Goal: Task Accomplishment & Management: Use online tool/utility

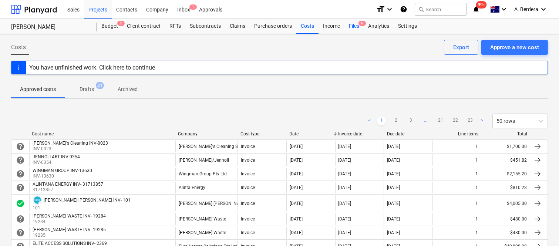
click at [353, 27] on div "Files 6" at bounding box center [353, 26] width 19 height 15
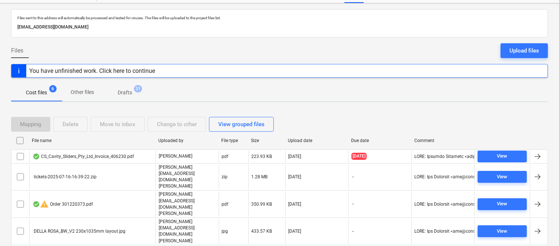
scroll to position [43, 0]
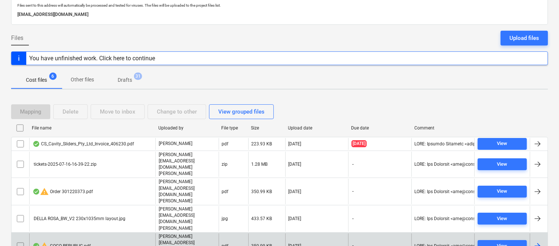
click at [209, 233] on p "[PERSON_NAME][EMAIL_ADDRESS][DOMAIN_NAME][PERSON_NAME]" at bounding box center [187, 246] width 57 height 26
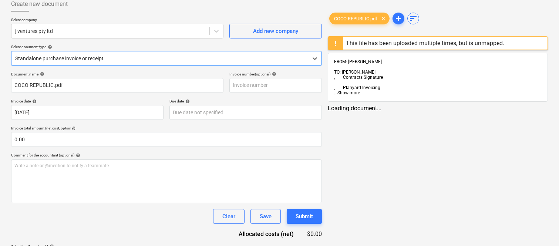
type input "COCO REPUBLIC.pdf"
type input "[DATE]"
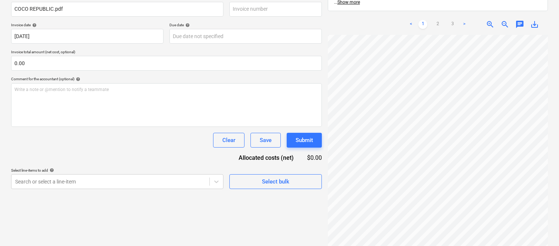
scroll to position [241, 236]
click at [437, 20] on link "2" at bounding box center [437, 24] width 9 height 9
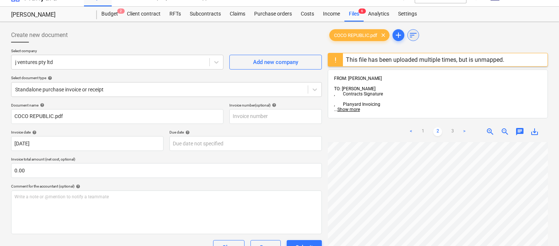
scroll to position [0, 0]
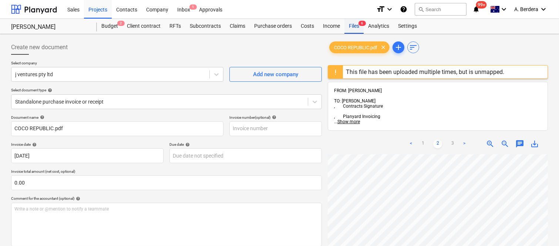
click at [358, 27] on div "Files 6" at bounding box center [353, 26] width 19 height 15
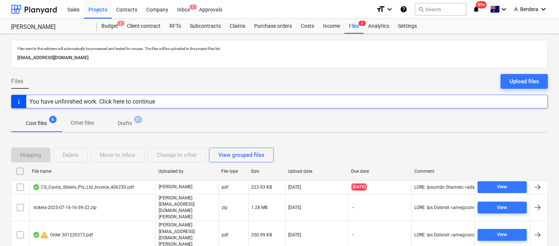
scroll to position [43, 0]
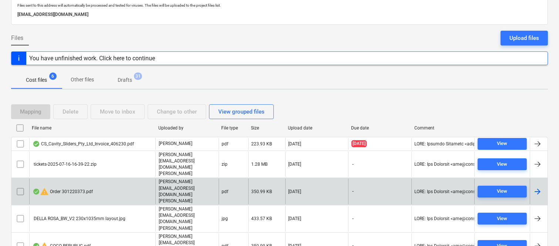
click at [20, 186] on input "checkbox" at bounding box center [20, 192] width 12 height 12
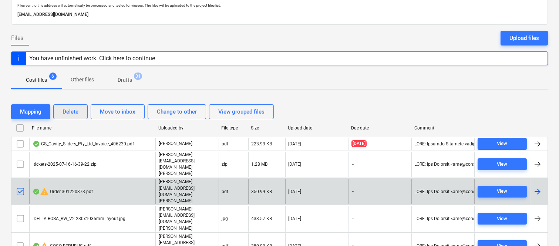
click at [65, 114] on div "Delete" at bounding box center [70, 112] width 16 height 10
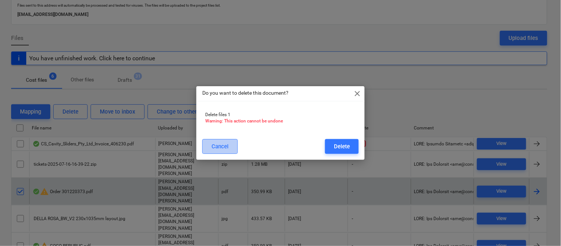
click at [211, 143] on button "Cancel" at bounding box center [219, 146] width 35 height 15
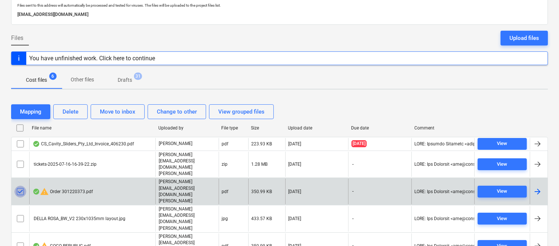
click at [19, 186] on input "checkbox" at bounding box center [20, 192] width 12 height 12
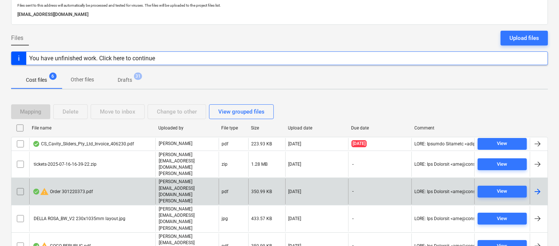
click at [122, 179] on div "warning Order 301220373.pdf" at bounding box center [92, 192] width 126 height 26
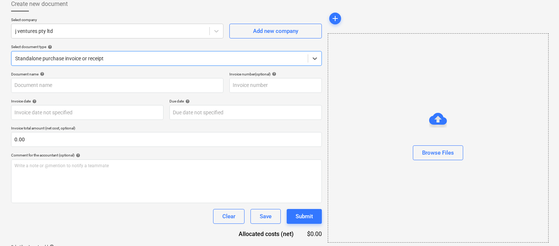
type input "301220373"
type input "[DATE]"
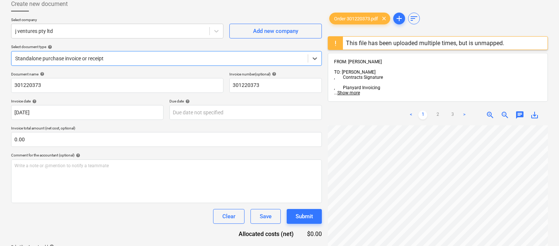
scroll to position [365, 0]
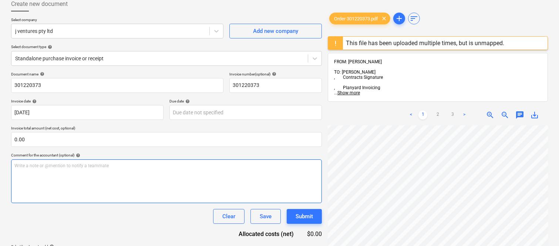
click at [306, 190] on div "Create new document Select company j ventures pty ltd Add new company Select do…" at bounding box center [279, 131] width 542 height 274
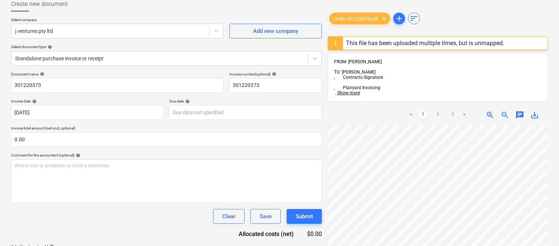
click at [322, 206] on div "Create new document Select company j ventures pty ltd Add new company Select do…" at bounding box center [279, 131] width 542 height 274
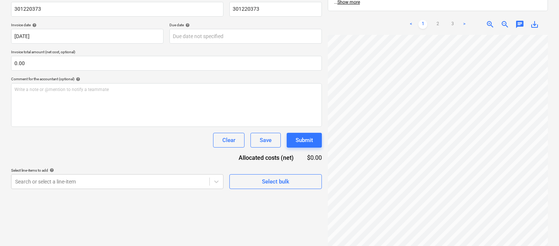
scroll to position [0, 236]
click at [439, 20] on link "2" at bounding box center [437, 24] width 9 height 9
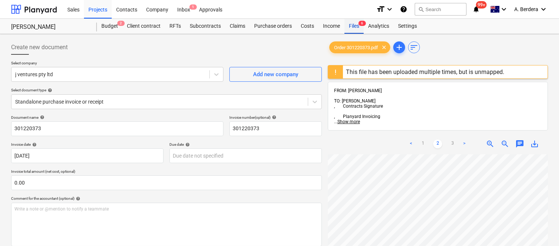
click at [353, 25] on div "Files 6" at bounding box center [353, 26] width 19 height 15
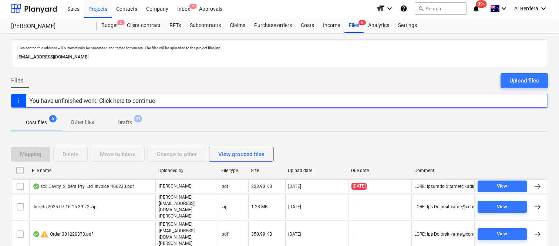
scroll to position [43, 0]
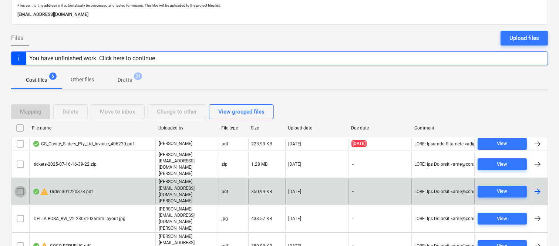
click at [20, 186] on input "checkbox" at bounding box center [20, 192] width 12 height 12
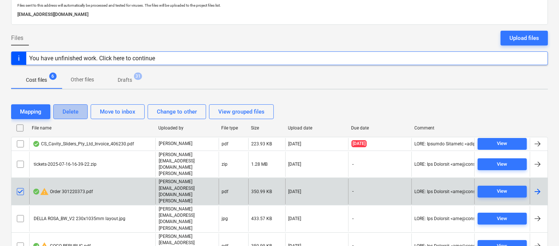
click at [72, 113] on div "Delete" at bounding box center [70, 112] width 16 height 10
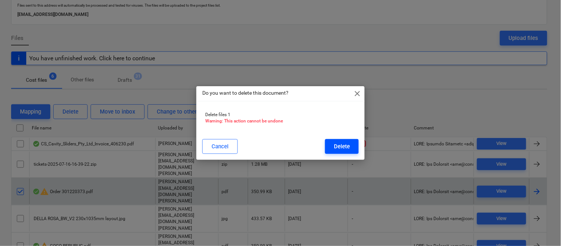
click at [333, 146] on button "Delete" at bounding box center [342, 146] width 34 height 15
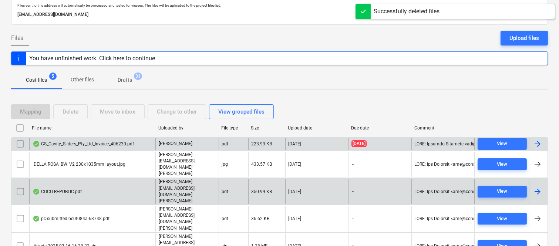
scroll to position [30, 0]
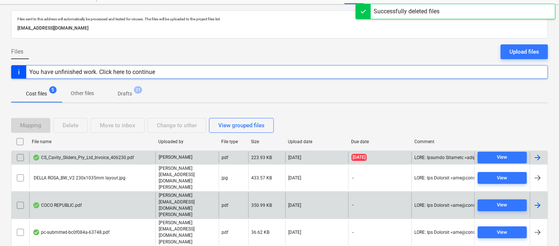
click at [127, 157] on div "CS_Cavity_Sliders_Pty_Ltd_Invoice_406230.pdf" at bounding box center [83, 158] width 101 height 6
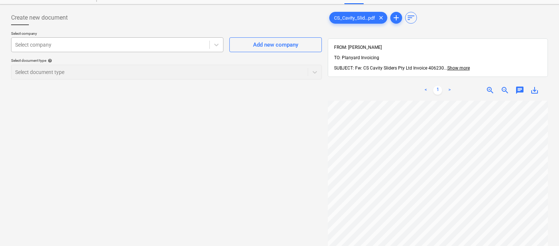
click at [97, 45] on div at bounding box center [110, 44] width 190 height 7
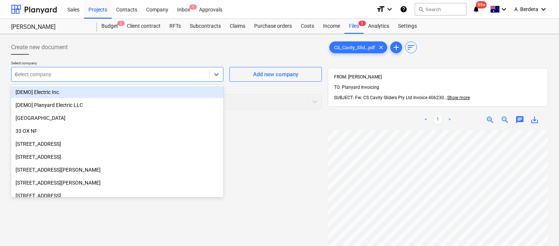
type input "cs"
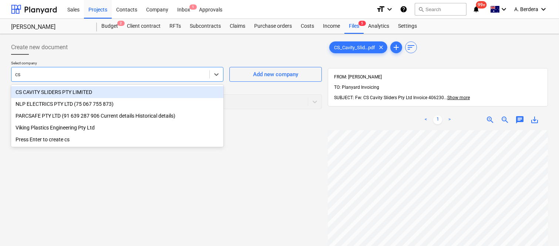
click at [101, 91] on div "CS CAVITY SLIDERS PTY LIMITED" at bounding box center [117, 92] width 212 height 12
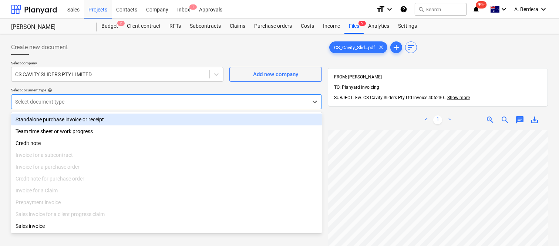
click at [95, 98] on div at bounding box center [159, 101] width 289 height 7
click at [104, 119] on div "Standalone purchase invoice or receipt" at bounding box center [166, 120] width 311 height 12
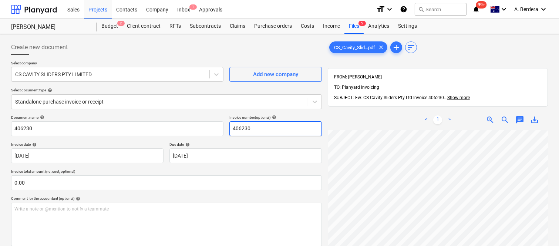
scroll to position [12, 91]
click at [504, 115] on span "zoom_out" at bounding box center [504, 119] width 9 height 9
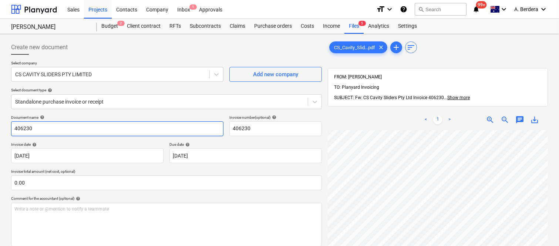
click at [13, 126] on input "406230" at bounding box center [117, 128] width 212 height 15
type input "CAVITY SLIDERS INV- 406230"
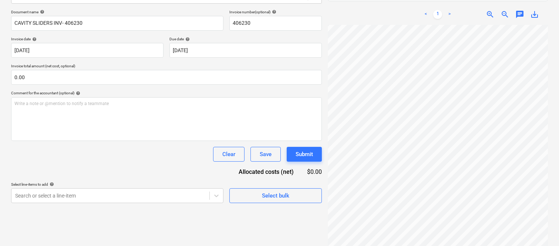
scroll to position [119, 18]
click at [483, 141] on html "Sales Projects Contacts Company Inbox 1 Approvals format_size keyboard_arrow_do…" at bounding box center [279, 18] width 559 height 246
click at [412, 239] on div at bounding box center [438, 137] width 220 height 225
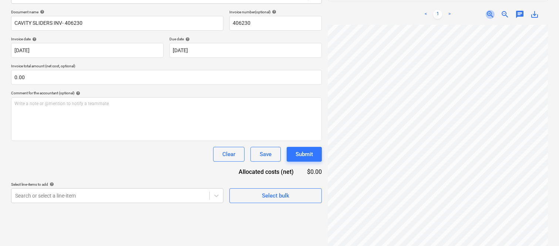
click at [488, 10] on span "zoom_in" at bounding box center [489, 14] width 9 height 9
click at [554, 126] on div "Create new document Select company CS CAVITY SLIDERS PTY LIMITED Add new compan…" at bounding box center [279, 92] width 559 height 327
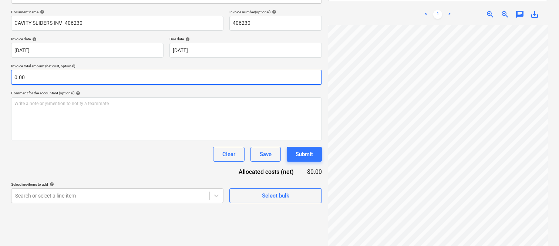
click at [106, 76] on input "0.00" at bounding box center [166, 77] width 311 height 15
paste input "9,721.8"
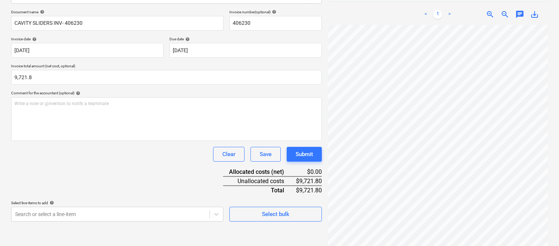
type input "9,721.80"
click at [143, 173] on div "Document name help CAVITY SLIDERS INV- 406230 Invoice number (optional) help 40…" at bounding box center [166, 116] width 311 height 212
click at [121, 172] on div "Document name help CAVITY SLIDERS INV- 406230 Invoice number (optional) help 40…" at bounding box center [166, 116] width 311 height 212
click at [111, 141] on body "Sales Projects Contacts Company Inbox 1 Approvals format_size keyboard_arrow_do…" at bounding box center [279, 18] width 559 height 246
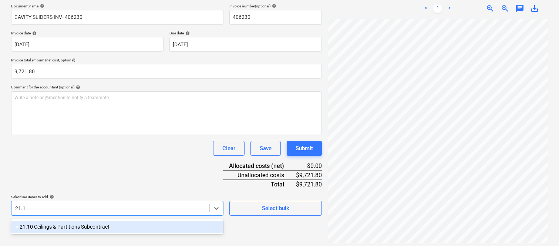
scroll to position [105, 0]
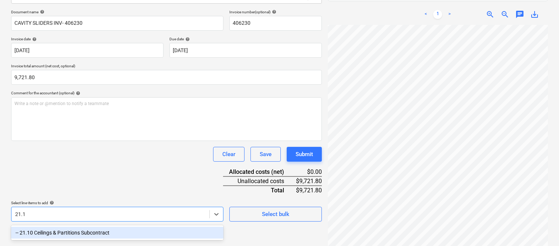
type input "21.10"
drag, startPoint x: 99, startPoint y: 233, endPoint x: 102, endPoint y: 167, distance: 65.9
click at [99, 232] on div "-- 21.10 Ceilings & Partitions Subcontract" at bounding box center [117, 233] width 212 height 12
click at [103, 168] on div "Document name help CAVITY SLIDERS INV- 406230 Invoice number (optional) help 40…" at bounding box center [166, 116] width 311 height 212
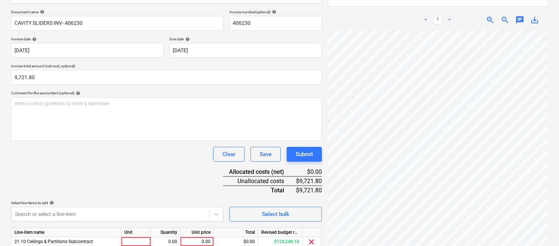
scroll to position [136, 0]
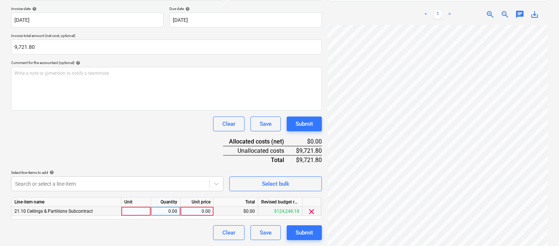
click at [143, 212] on div at bounding box center [136, 211] width 30 height 9
type input "INVOICE"
click at [172, 211] on div "0.00" at bounding box center [165, 211] width 23 height 9
type input "1"
click at [197, 213] on div "0.00" at bounding box center [196, 211] width 27 height 9
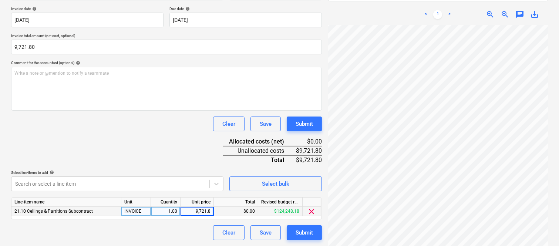
type input "9,721.8"
click at [178, 159] on div "Document name help CAVITY SLIDERS INV- 406230 Invoice number (optional) help 40…" at bounding box center [166, 109] width 311 height 261
click at [555, 164] on div "Create new document Select company CS CAVITY SLIDERS PTY LIMITED Add new compan…" at bounding box center [279, 72] width 559 height 348
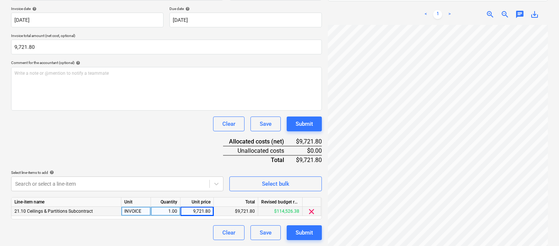
click at [557, 138] on div "Create new document Select company CS CAVITY SLIDERS PTY LIMITED Add new compan…" at bounding box center [279, 72] width 559 height 348
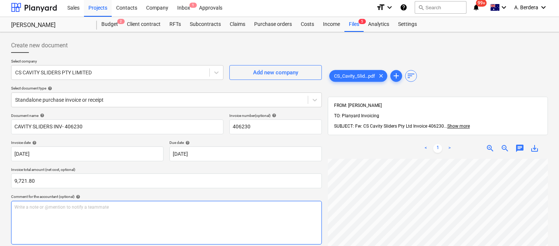
scroll to position [0, 0]
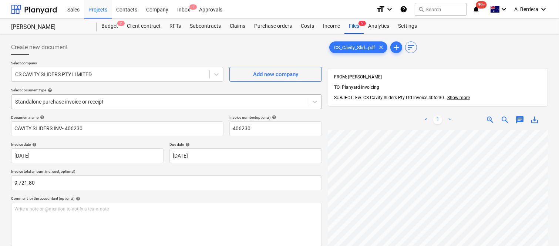
click at [142, 101] on div at bounding box center [159, 101] width 289 height 7
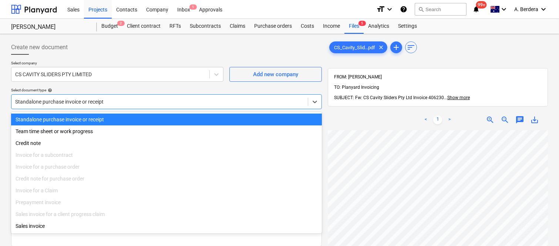
click at [147, 113] on div "Standalone purchase invoice or receipt Team time sheet or work progress Credit …" at bounding box center [166, 172] width 311 height 121
click at [147, 118] on div "Standalone purchase invoice or receipt" at bounding box center [166, 120] width 311 height 12
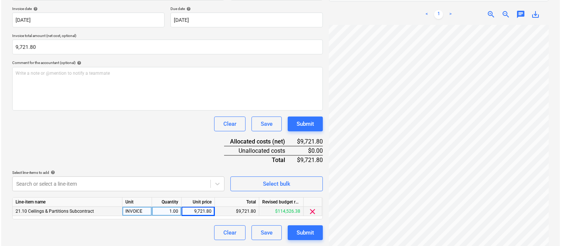
scroll to position [27, 159]
click at [305, 233] on div "Submit" at bounding box center [303, 233] width 17 height 10
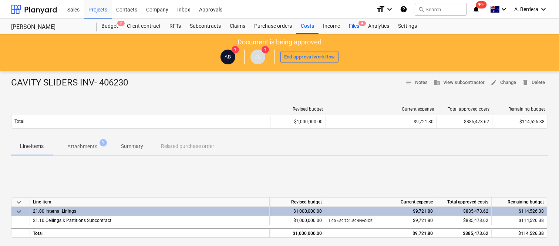
click at [359, 28] on div "Files 4" at bounding box center [353, 26] width 19 height 15
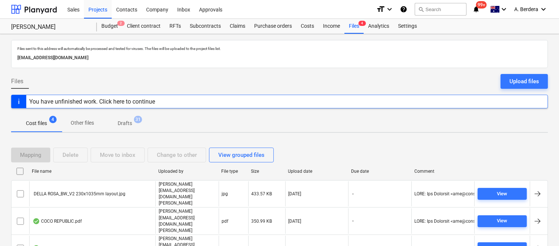
scroll to position [16, 0]
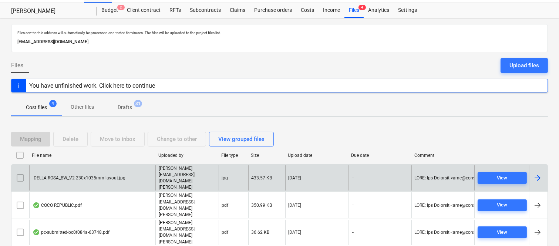
click at [124, 169] on div "DELLA ROSA_BW_V2 230x1035mm layout.jpg" at bounding box center [92, 178] width 126 height 26
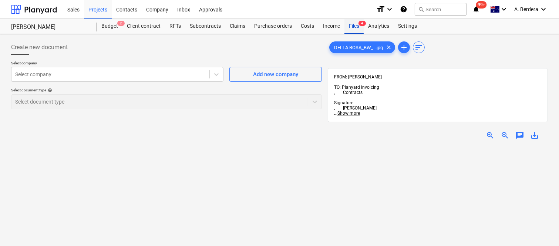
click at [352, 24] on div "Files 4" at bounding box center [353, 26] width 19 height 15
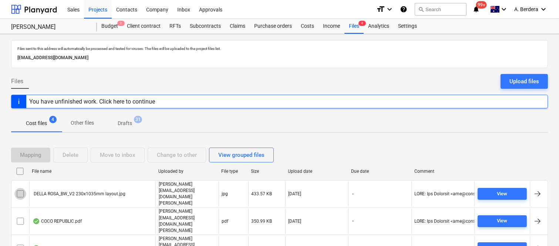
click at [17, 189] on input "checkbox" at bounding box center [20, 194] width 12 height 12
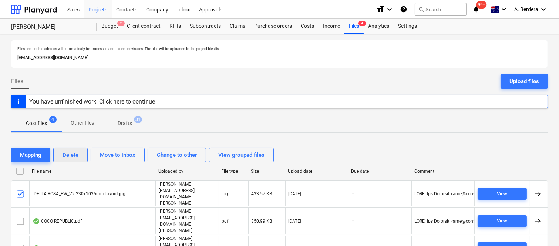
click at [71, 152] on div "Delete" at bounding box center [70, 155] width 16 height 10
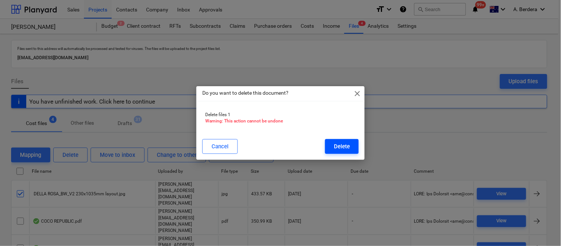
click at [334, 147] on div "Delete" at bounding box center [342, 147] width 16 height 10
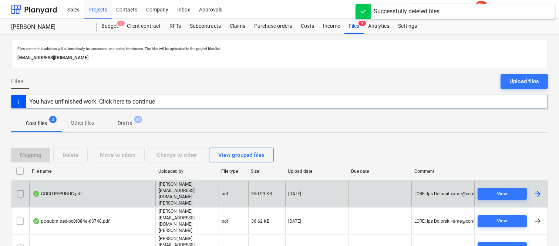
click at [98, 195] on div "COCO REPUBLIC.pdf" at bounding box center [92, 194] width 126 height 26
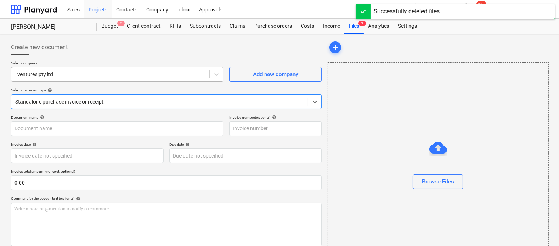
type input "COCO REPUBLIC.pdf"
type input "[DATE]"
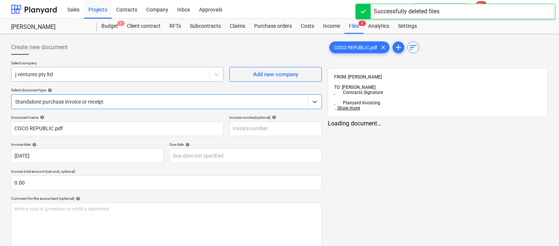
click at [146, 75] on div at bounding box center [110, 74] width 190 height 7
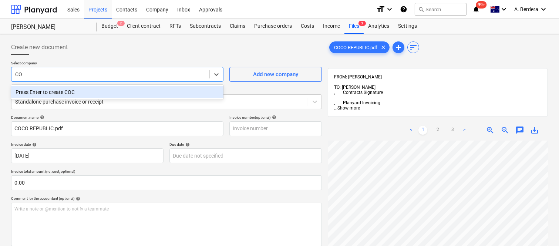
type input "C"
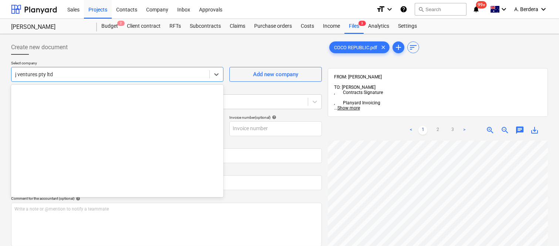
scroll to position [1067, 0]
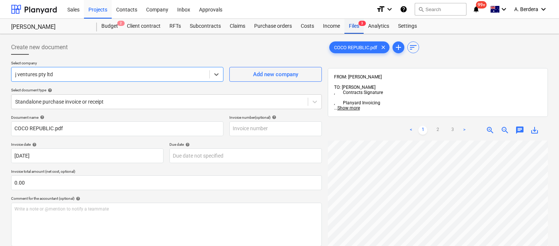
click at [355, 25] on div "Files 3" at bounding box center [353, 26] width 19 height 15
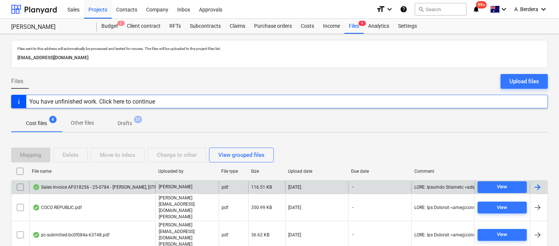
click at [190, 187] on div "[PERSON_NAME]" at bounding box center [186, 187] width 63 height 12
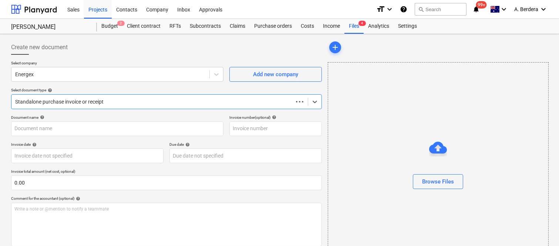
type input "AF018256"
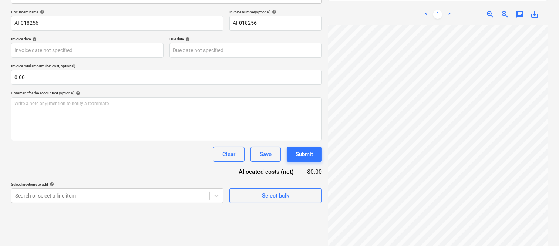
scroll to position [283, 116]
click at [488, 10] on span "zoom_in" at bounding box center [489, 14] width 9 height 9
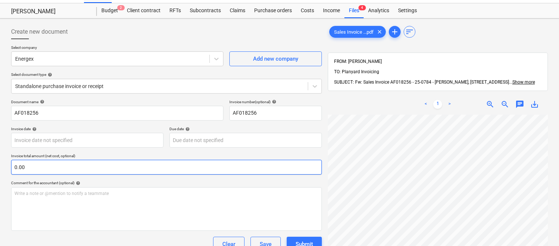
scroll to position [0, 0]
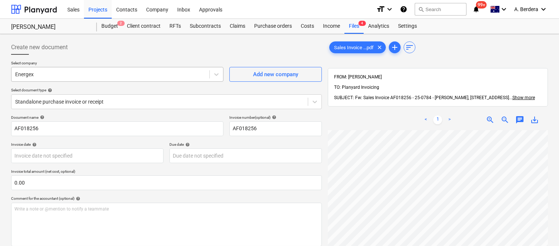
click at [82, 75] on div at bounding box center [110, 74] width 190 height 7
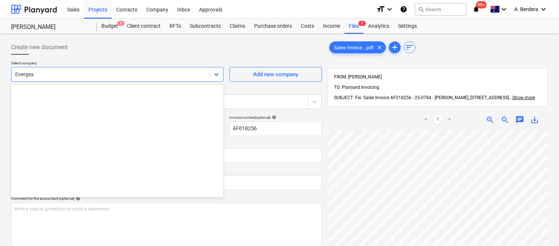
scroll to position [2187, 0]
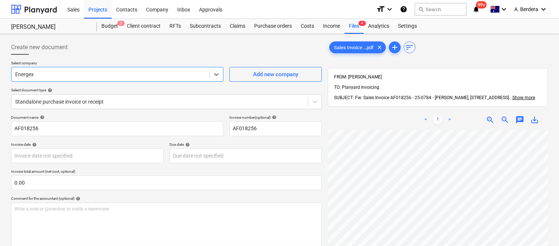
paste input "[PERSON_NAME]. LTD."
type input "[PERSON_NAME]. LTD."
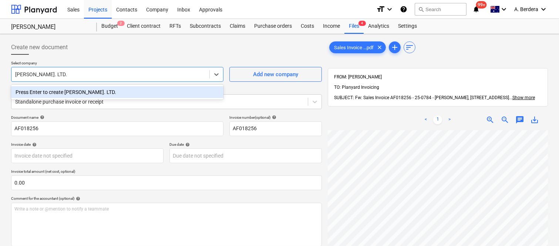
click at [141, 91] on div "Press Enter to create [PERSON_NAME]. LTD." at bounding box center [117, 92] width 212 height 12
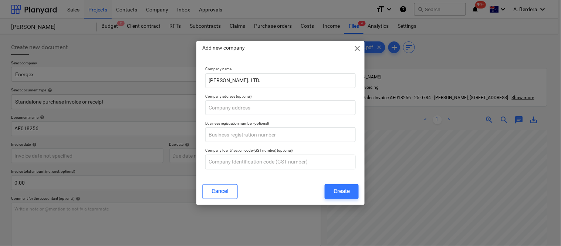
click at [391, 128] on div "Add new company close Company name [PERSON_NAME]. LTD. Company address (optiona…" at bounding box center [280, 123] width 561 height 246
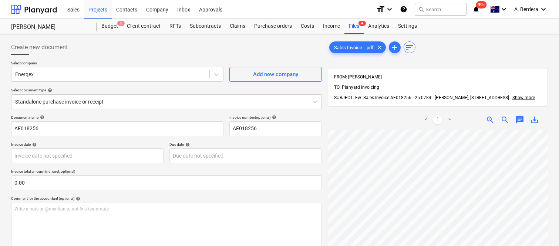
scroll to position [0, 28]
click at [271, 75] on div "Add new company" at bounding box center [275, 75] width 45 height 10
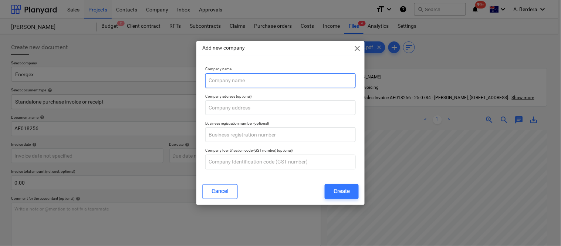
click at [264, 83] on input "text" at bounding box center [280, 80] width 150 height 15
paste input "[PERSON_NAME]. LTD."
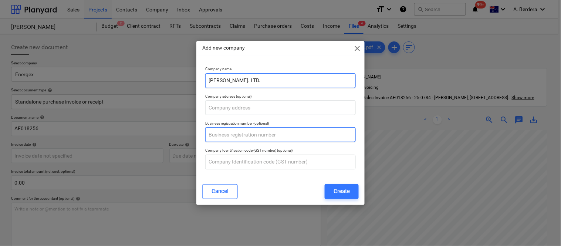
type input "[PERSON_NAME]. LTD."
click at [253, 136] on input "text" at bounding box center [280, 134] width 150 height 15
paste input "46 009 975 197"
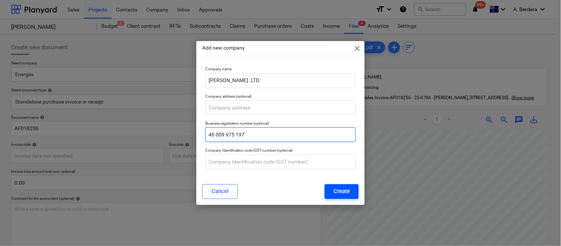
type input "46 009 975 197"
click at [350, 194] on button "Create" at bounding box center [342, 191] width 34 height 15
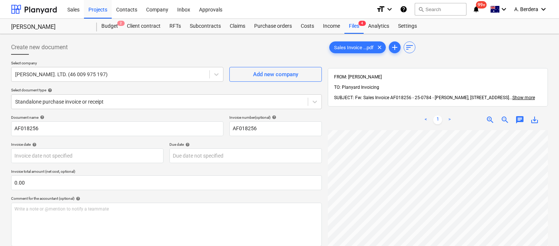
scroll to position [194, 28]
click at [489, 246] on html "Sales Projects Contacts Company Inbox Approvals format_size keyboard_arrow_down…" at bounding box center [279, 123] width 559 height 246
click at [485, 246] on html "Sales Projects Contacts Company Inbox Approvals format_size keyboard_arrow_down…" at bounding box center [279, 123] width 559 height 246
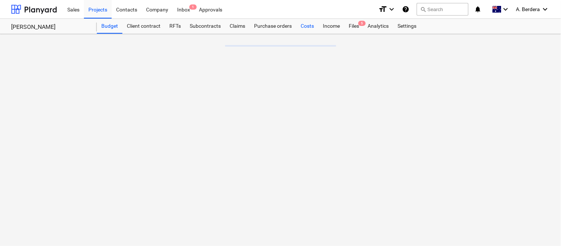
click at [305, 28] on div "Costs" at bounding box center [307, 26] width 22 height 15
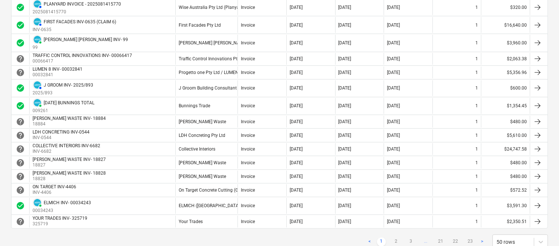
scroll to position [690, 0]
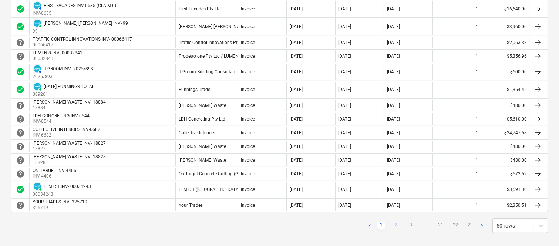
click at [398, 227] on link "2" at bounding box center [396, 225] width 9 height 9
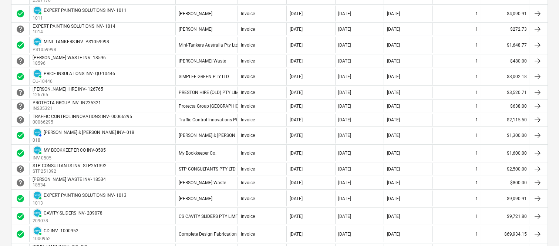
scroll to position [386, 0]
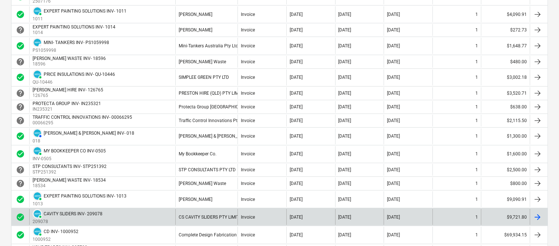
click at [314, 214] on div "[DATE]" at bounding box center [310, 217] width 49 height 16
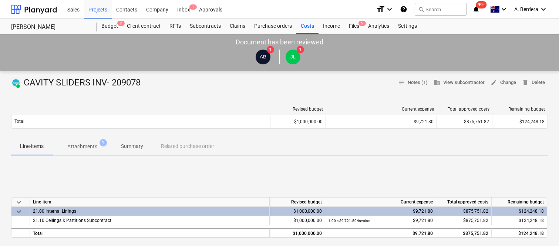
click at [132, 142] on p "Summary" at bounding box center [132, 146] width 22 height 8
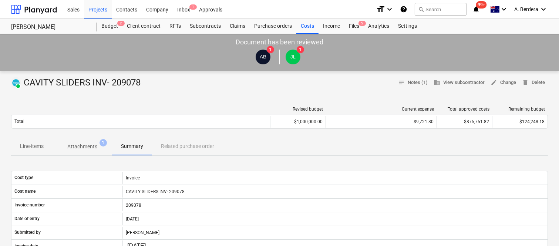
click at [24, 146] on p "Line-items" at bounding box center [32, 146] width 24 height 8
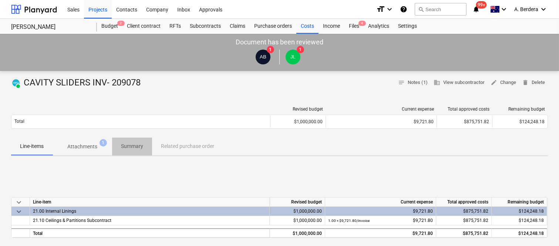
click at [133, 145] on p "Summary" at bounding box center [132, 146] width 22 height 8
